Goal: Task Accomplishment & Management: Use online tool/utility

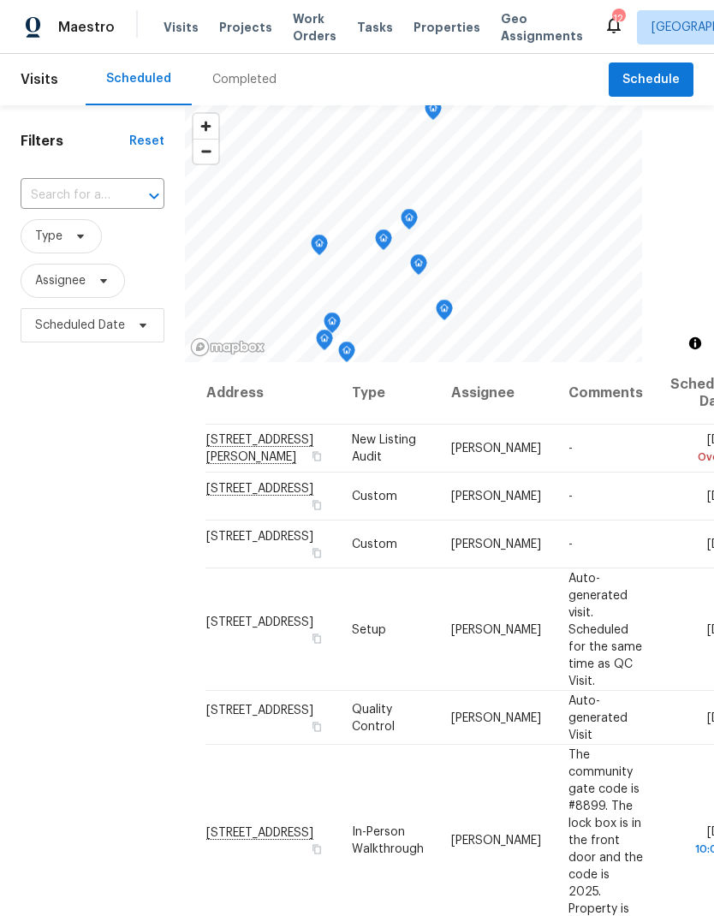
click at [247, 85] on div "Completed" at bounding box center [244, 79] width 64 height 17
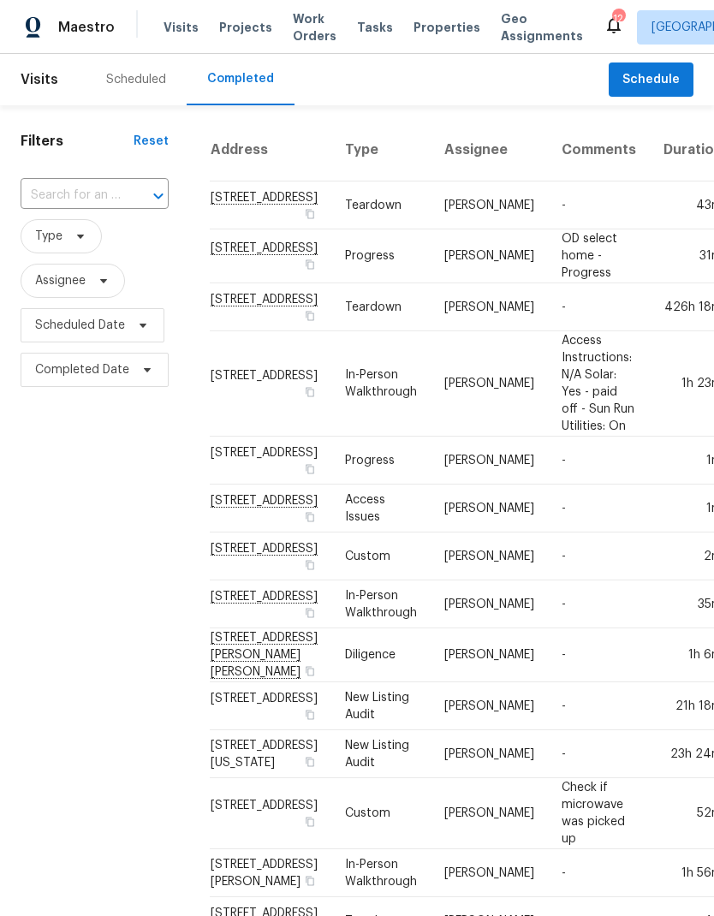
click at [127, 89] on div "Scheduled" at bounding box center [136, 79] width 101 height 51
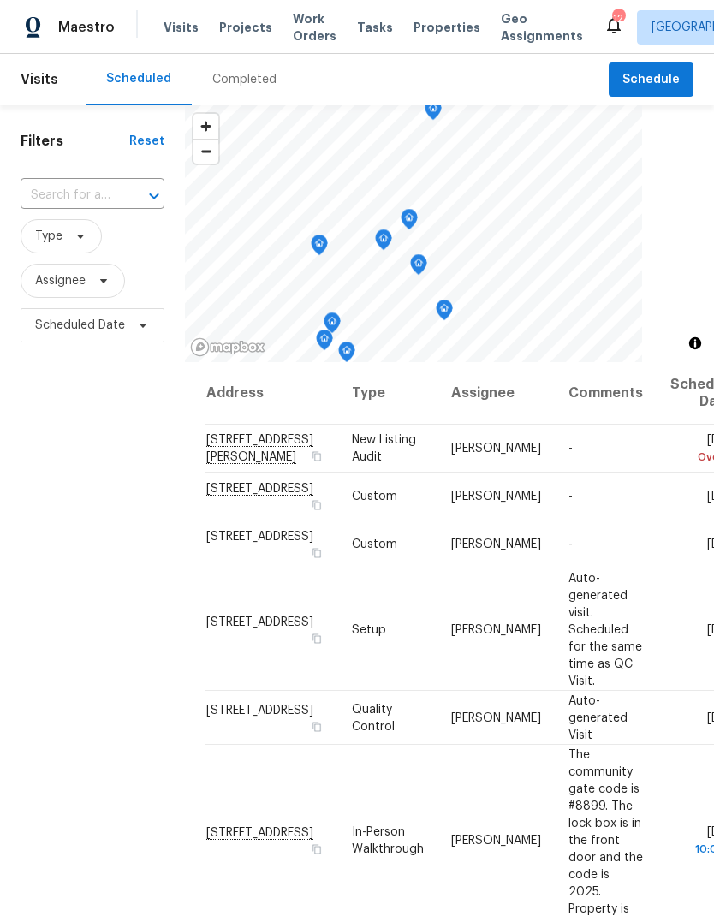
scroll to position [-2, 0]
click at [417, 33] on span "Properties" at bounding box center [447, 27] width 67 height 17
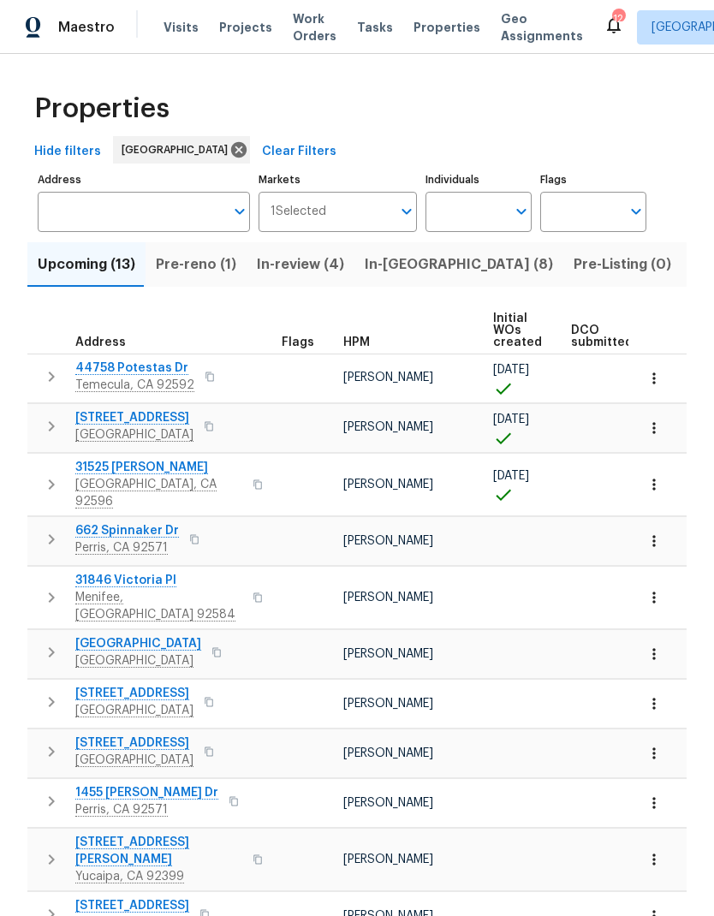
click at [469, 192] on input "Individuals" at bounding box center [466, 212] width 80 height 40
type input "[PERSON_NAME]"
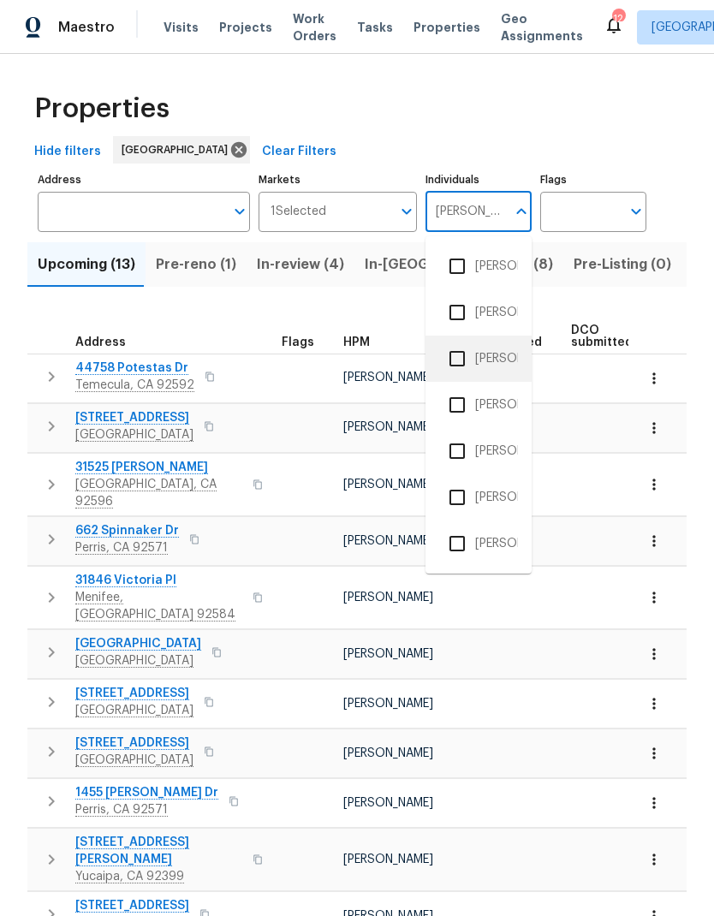
click at [491, 361] on li "[PERSON_NAME]" at bounding box center [478, 359] width 79 height 36
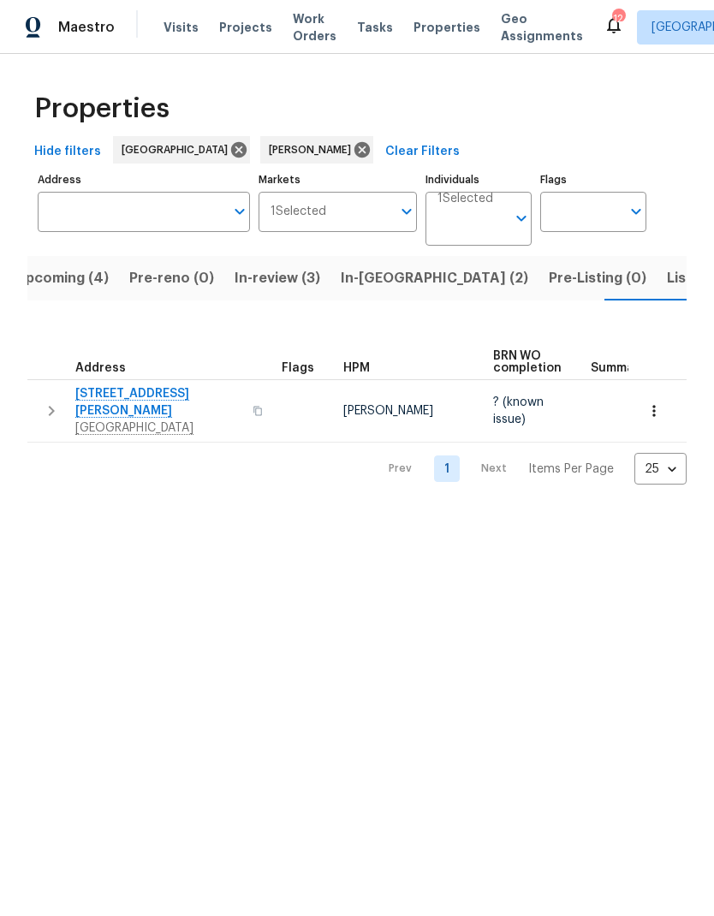
click at [360, 31] on span "Tasks" at bounding box center [375, 27] width 36 height 12
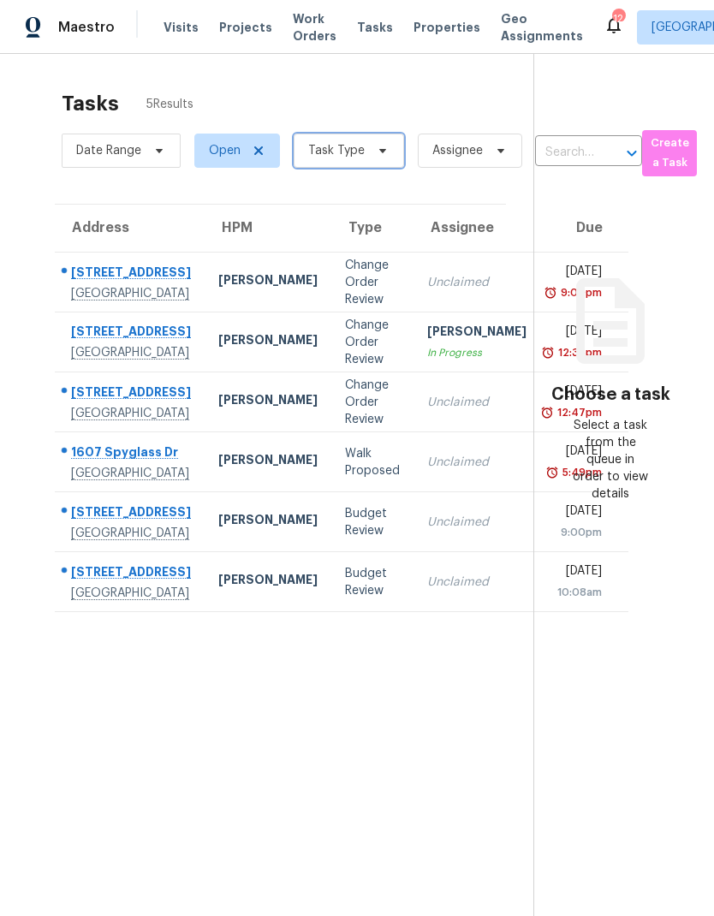
click at [371, 158] on span at bounding box center [380, 151] width 19 height 14
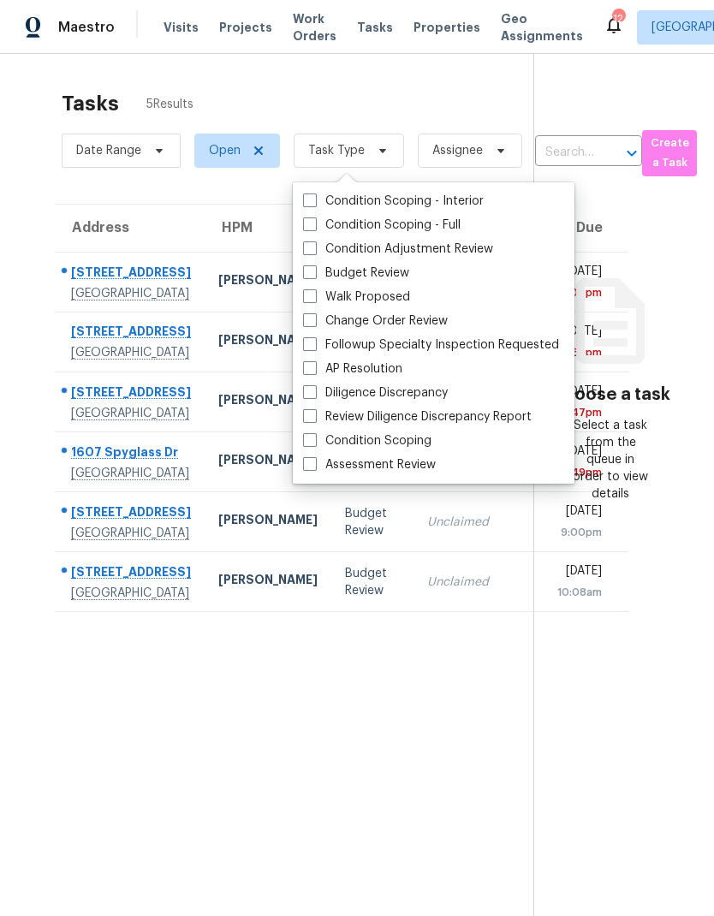
click at [377, 274] on label "Budget Review" at bounding box center [356, 273] width 106 height 17
click at [314, 274] on input "Budget Review" at bounding box center [308, 270] width 11 height 11
checkbox input "true"
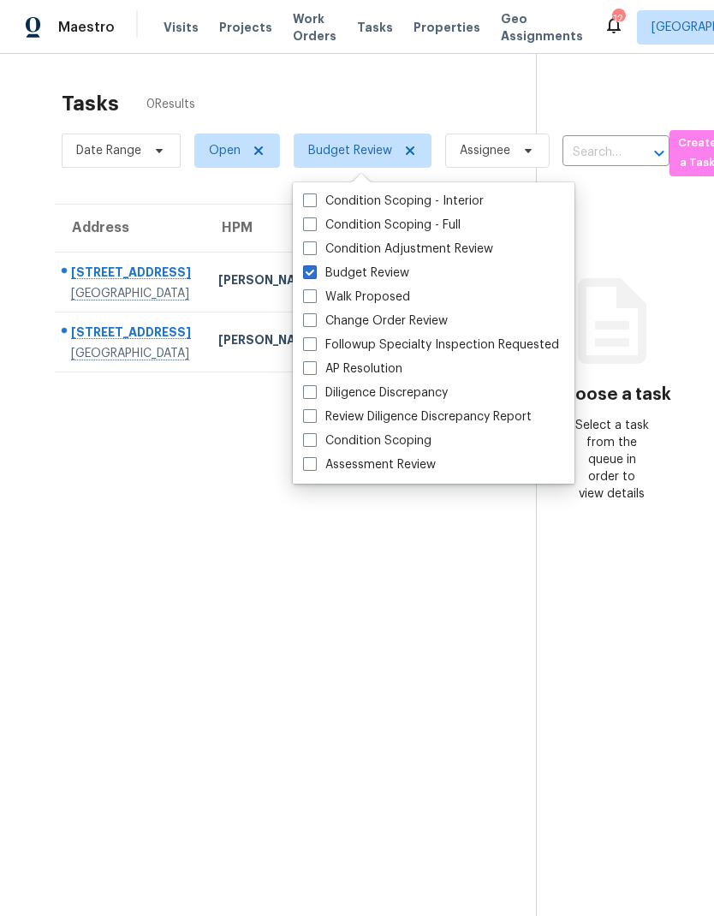
click at [145, 630] on section "Tasks 0 Results Date Range Open Budget Review Assignee ​ Create a Task Address …" at bounding box center [281, 525] width 509 height 889
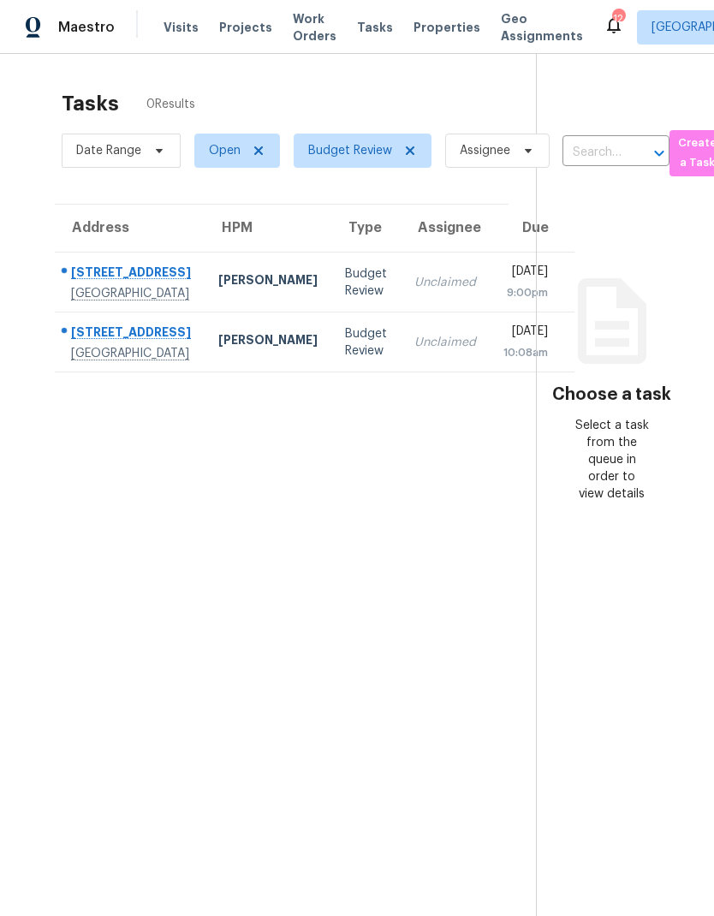
click at [345, 295] on div "Budget Review" at bounding box center [366, 282] width 42 height 34
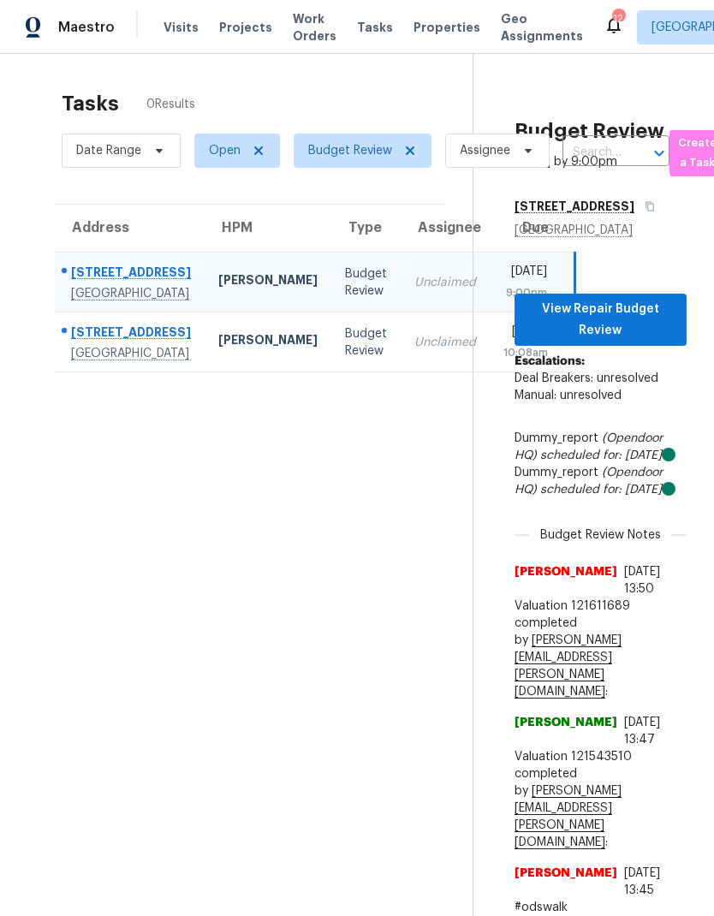
click at [401, 372] on td "Unclaimed" at bounding box center [445, 343] width 89 height 60
